Goal: Information Seeking & Learning: Learn about a topic

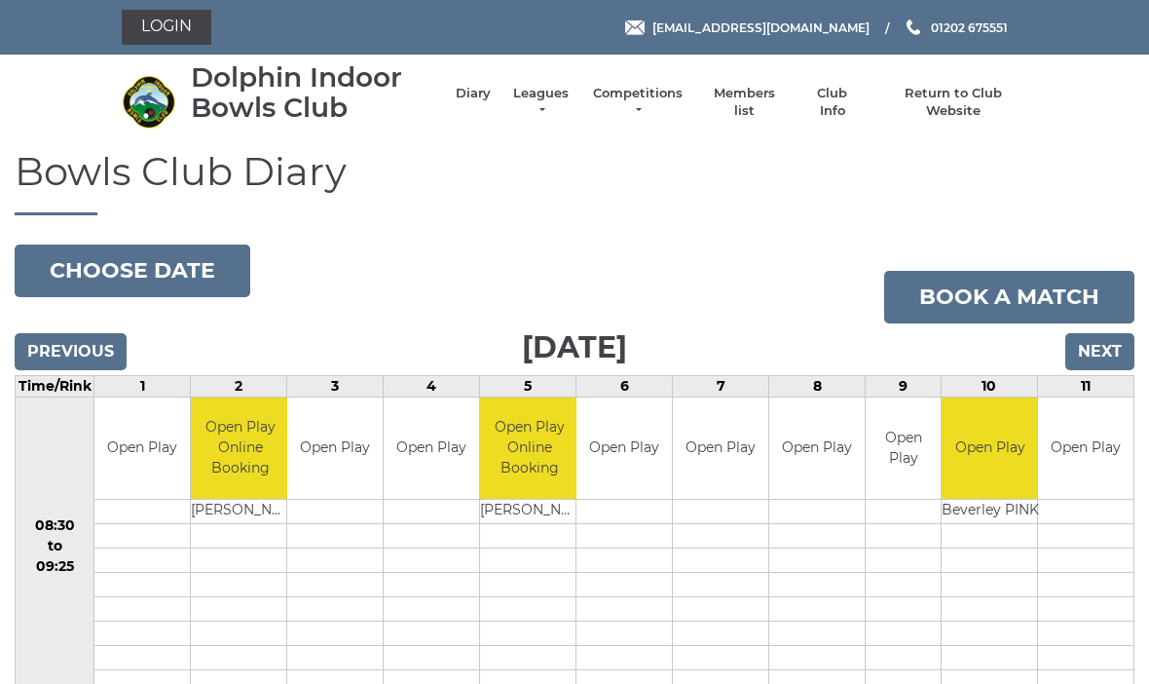
click at [525, 93] on link "Leagues" at bounding box center [540, 102] width 61 height 35
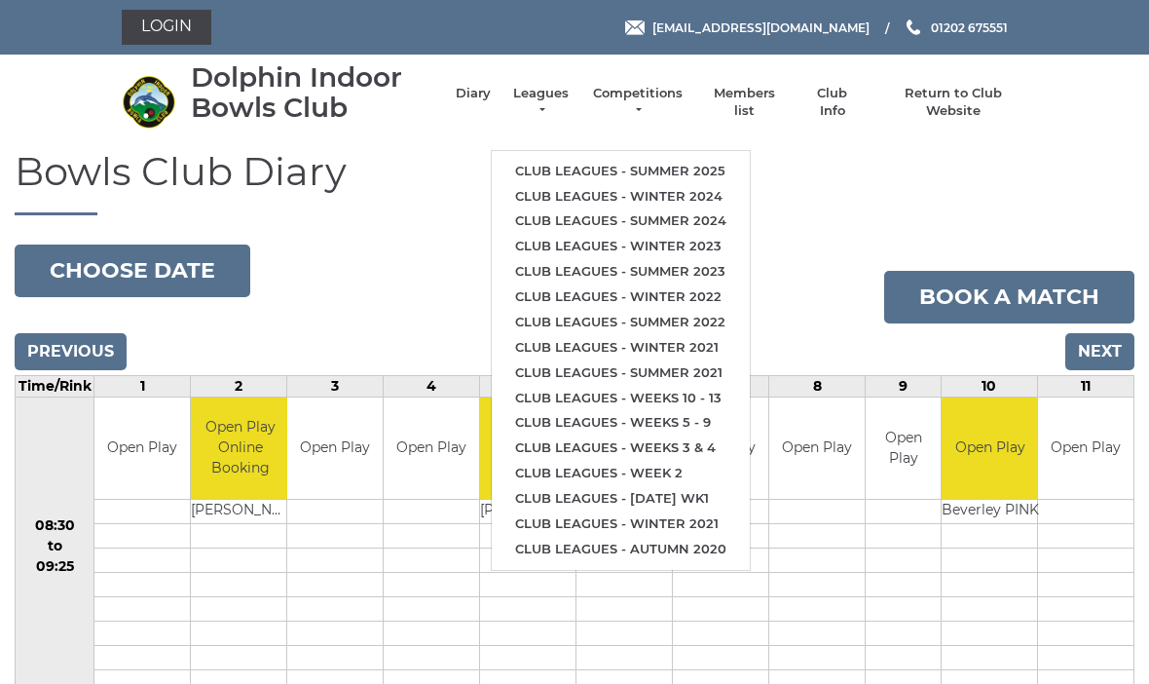
click at [607, 169] on link "Club leagues - Summer 2025" at bounding box center [621, 171] width 258 height 25
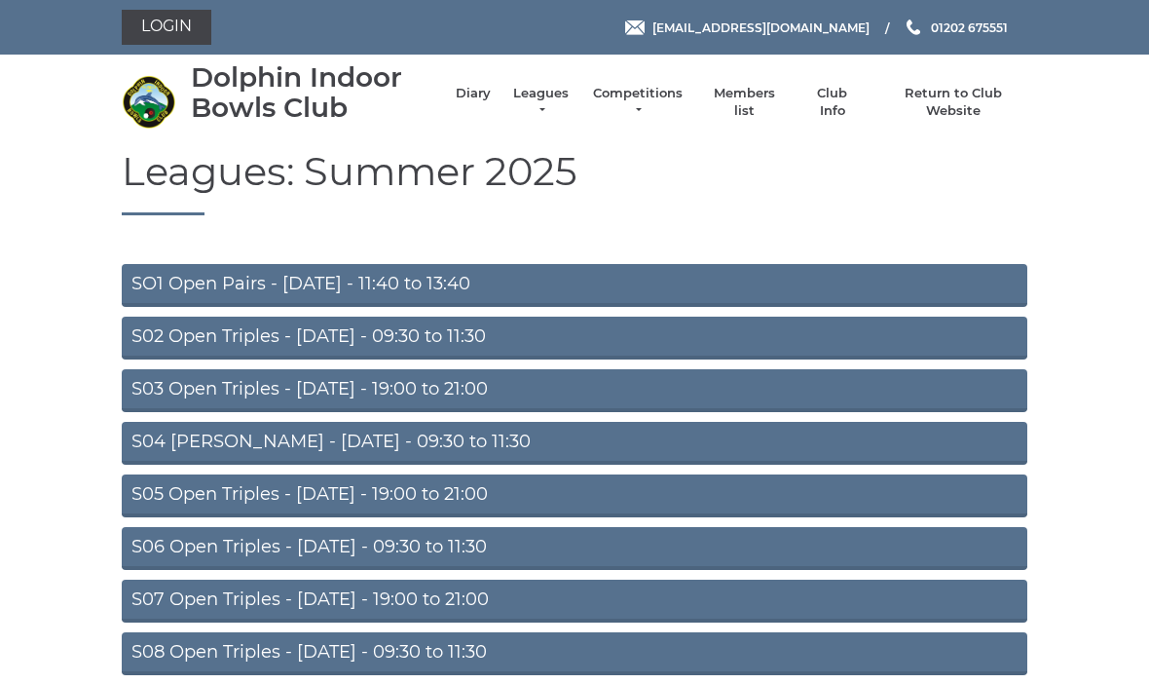
click at [446, 334] on link "S02 Open Triples - [DATE] - 09:30 to 11:30" at bounding box center [575, 338] width 906 height 43
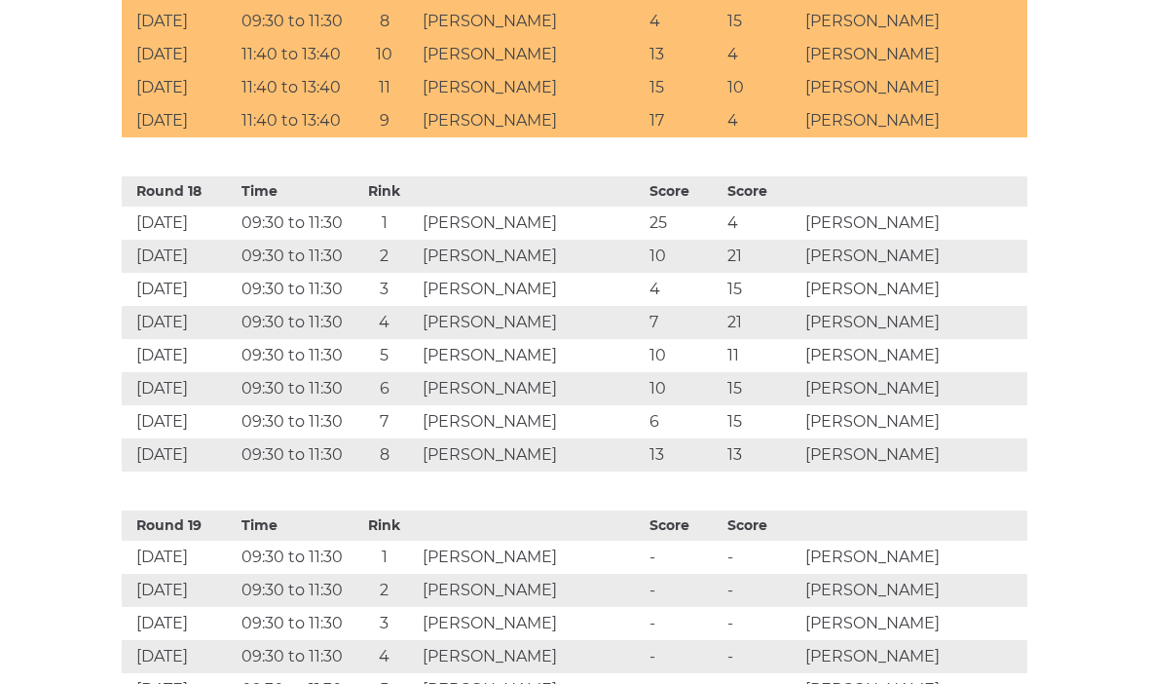
scroll to position [6709, 0]
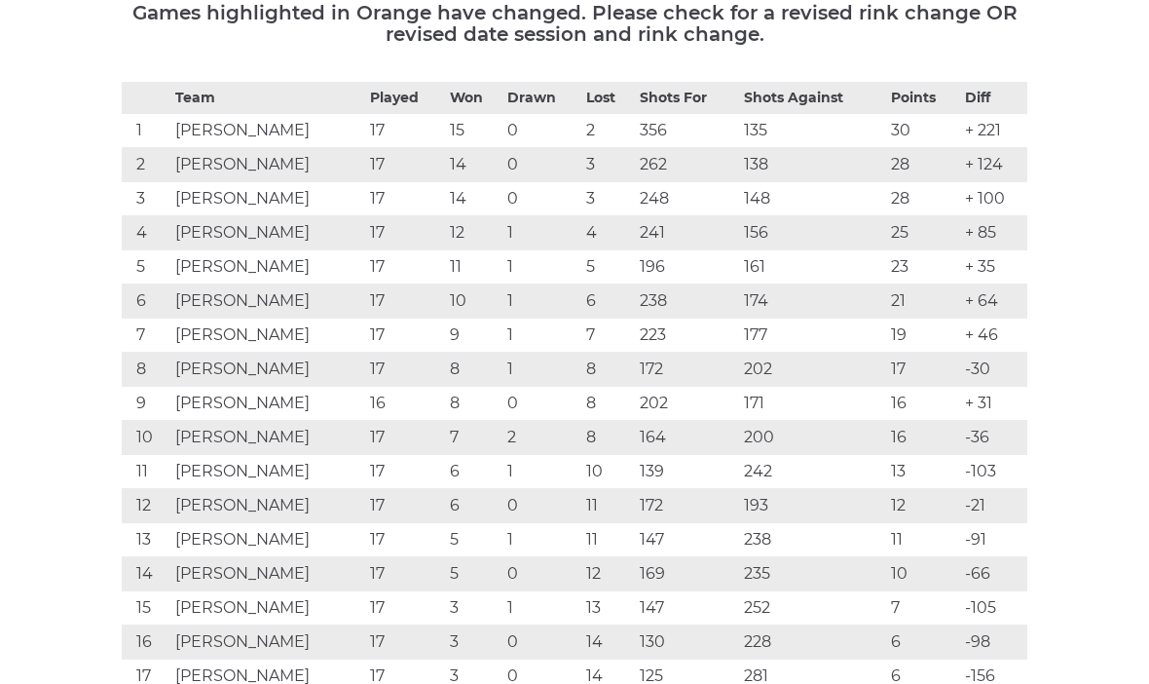
scroll to position [0, 0]
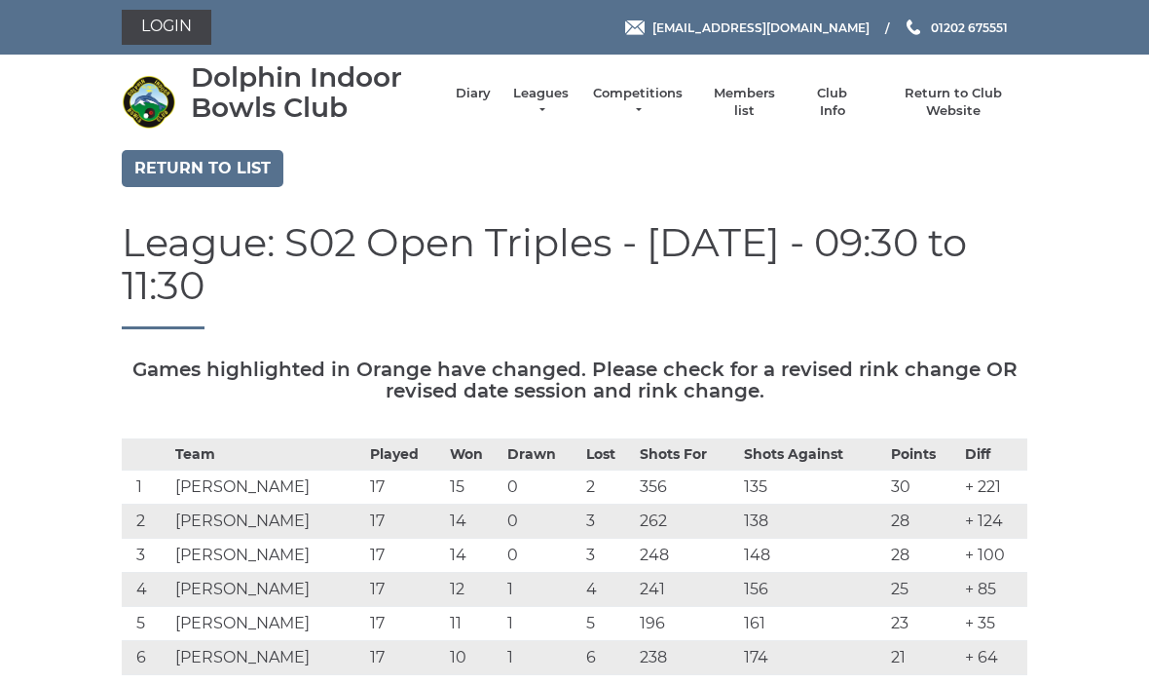
click at [523, 104] on link "Leagues" at bounding box center [540, 102] width 61 height 35
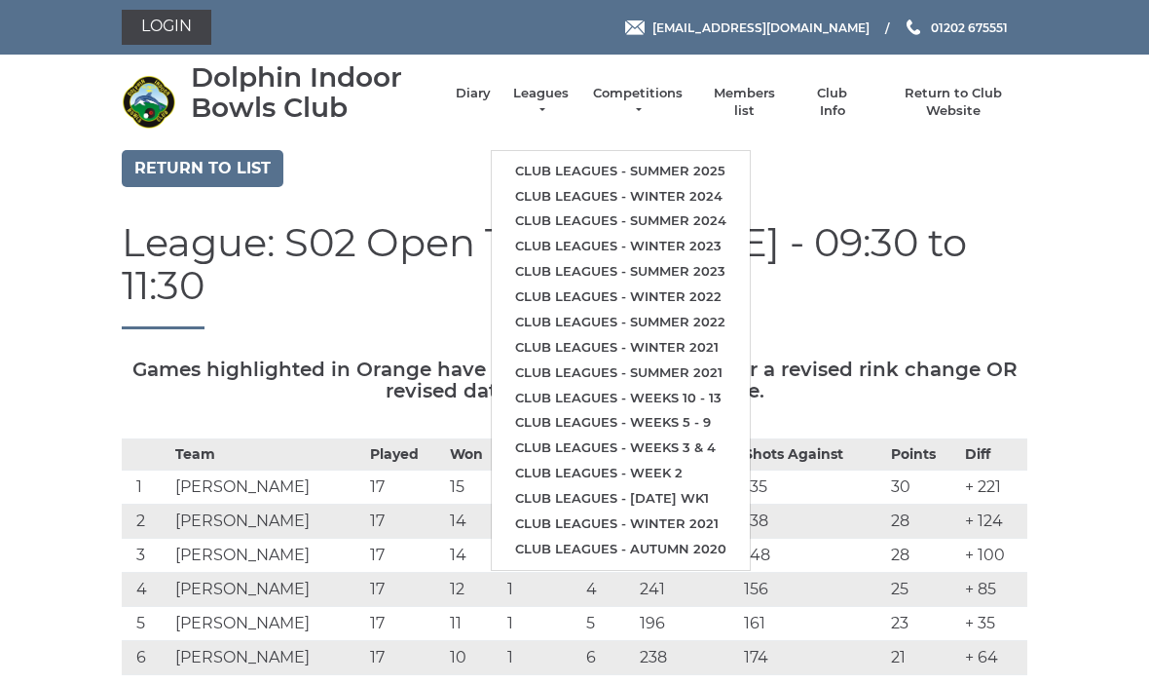
click at [193, 182] on link "Return to list" at bounding box center [203, 168] width 162 height 37
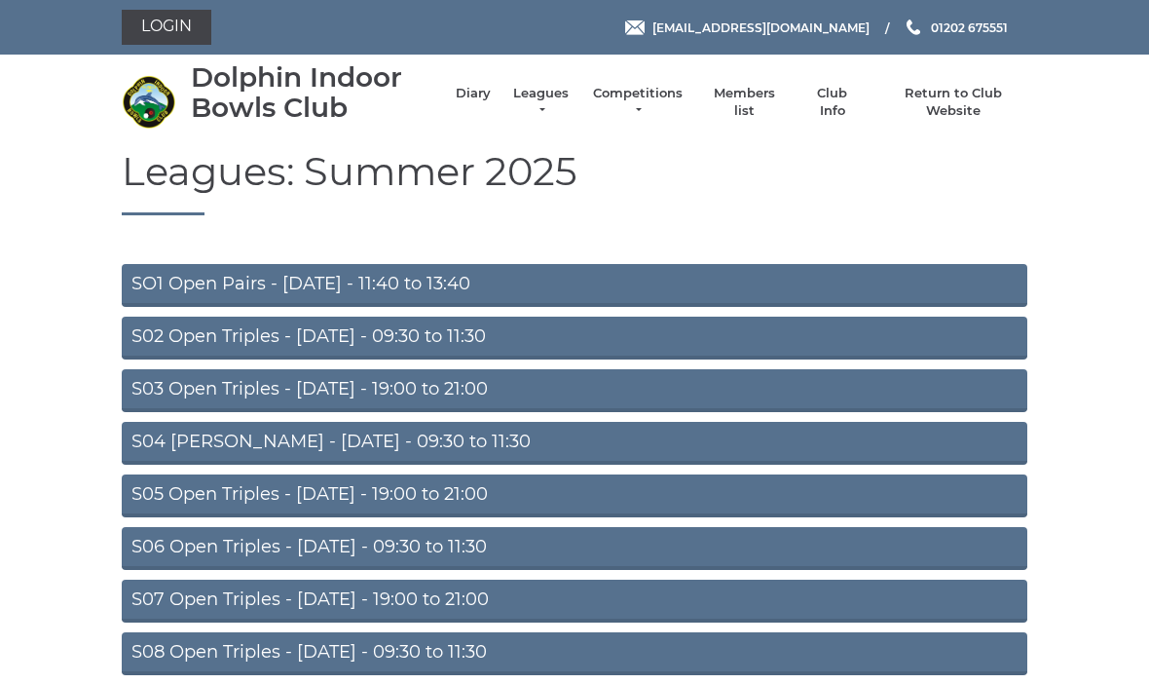
click at [381, 449] on link "S04 [PERSON_NAME] - [DATE] - 09:30 to 11:30" at bounding box center [575, 443] width 906 height 43
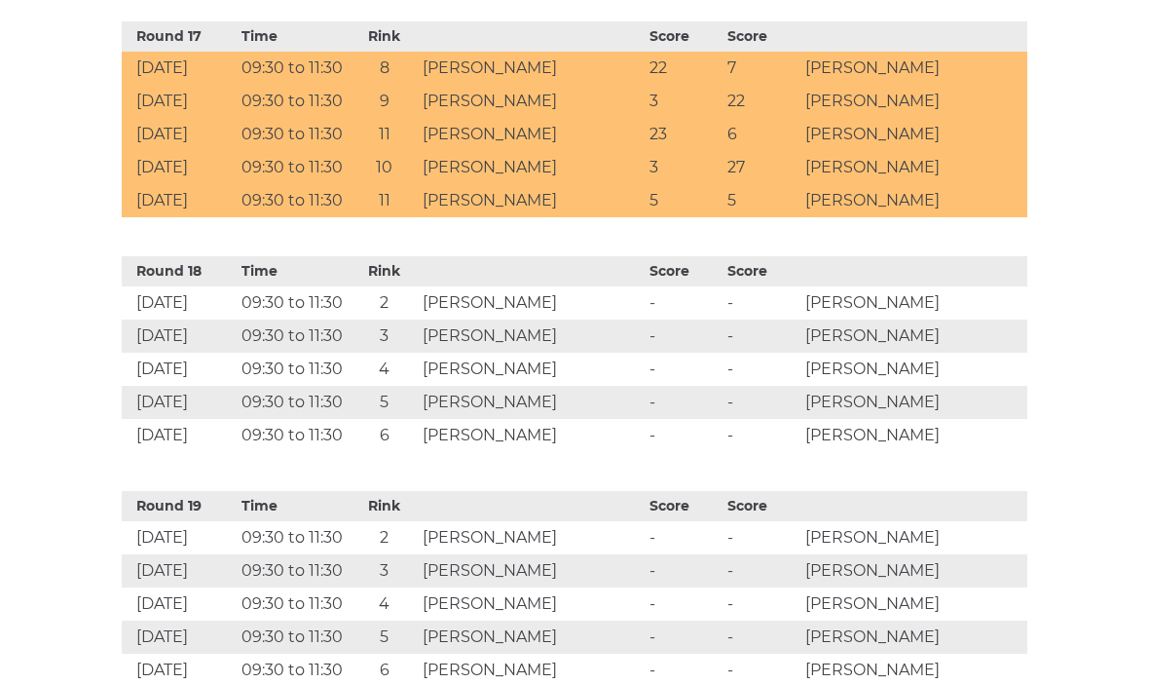
scroll to position [4727, 0]
